Goal: Task Accomplishment & Management: Manage account settings

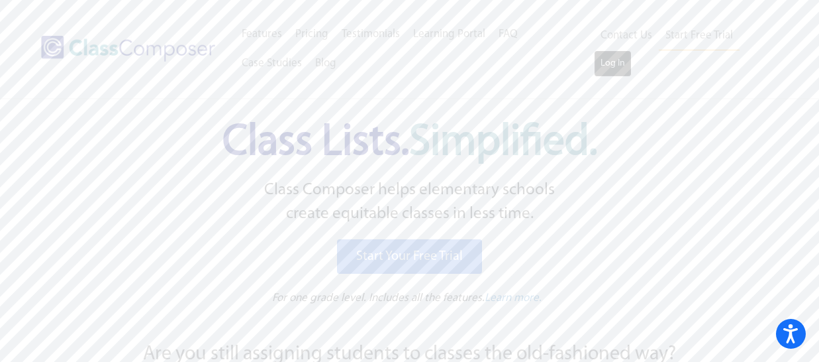
click at [615, 63] on link "Log In" at bounding box center [613, 63] width 38 height 26
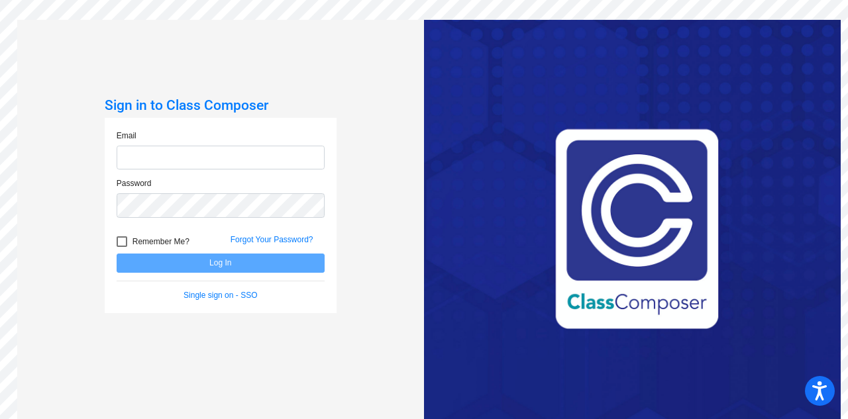
type input "kober@hershey.k12.pa.us"
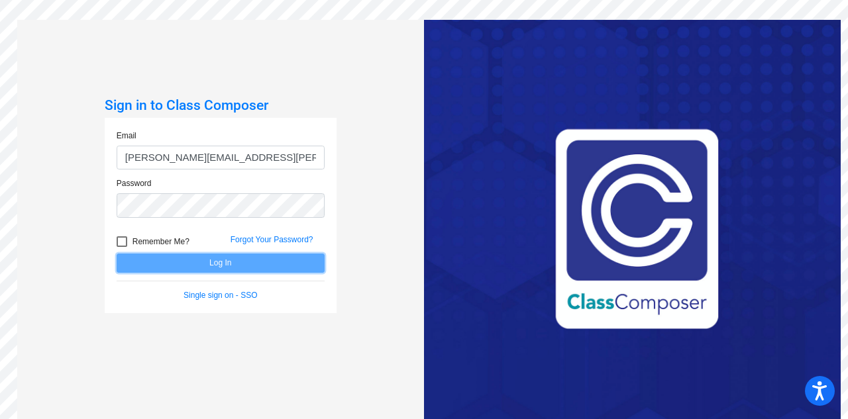
click at [211, 264] on button "Log In" at bounding box center [221, 263] width 208 height 19
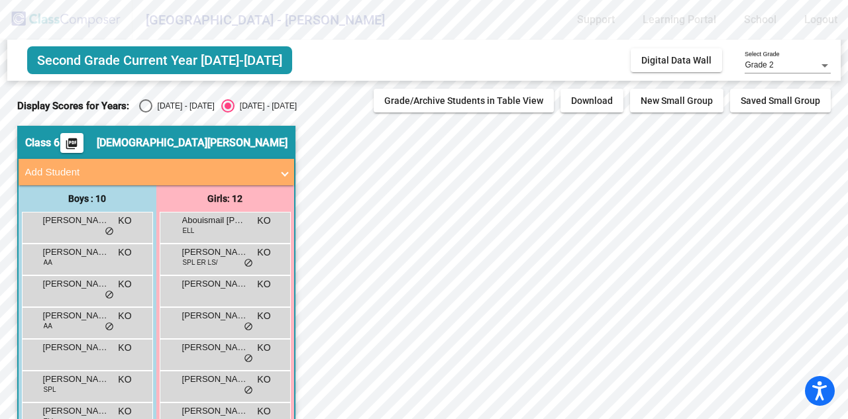
click at [160, 104] on div "2024 - 2025" at bounding box center [183, 106] width 62 height 12
click at [146, 113] on input "2024 - 2025" at bounding box center [145, 113] width 1 height 1
radio input "true"
